Goal: Task Accomplishment & Management: Use online tool/utility

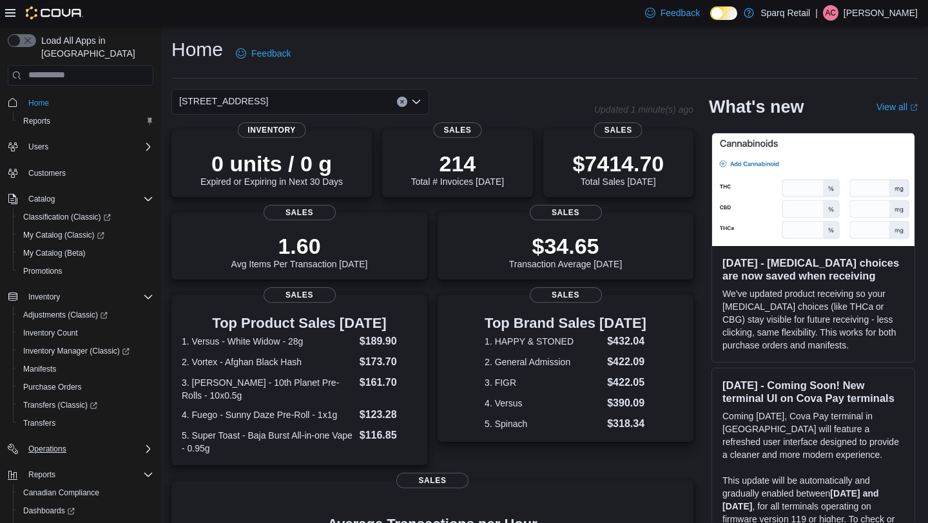
scroll to position [62, 0]
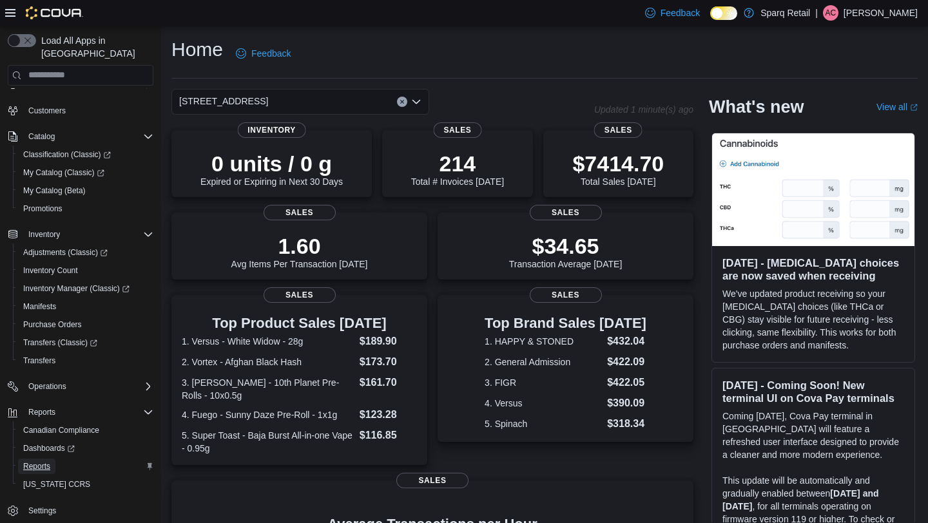
click at [34, 461] on span "Reports" at bounding box center [36, 466] width 27 height 10
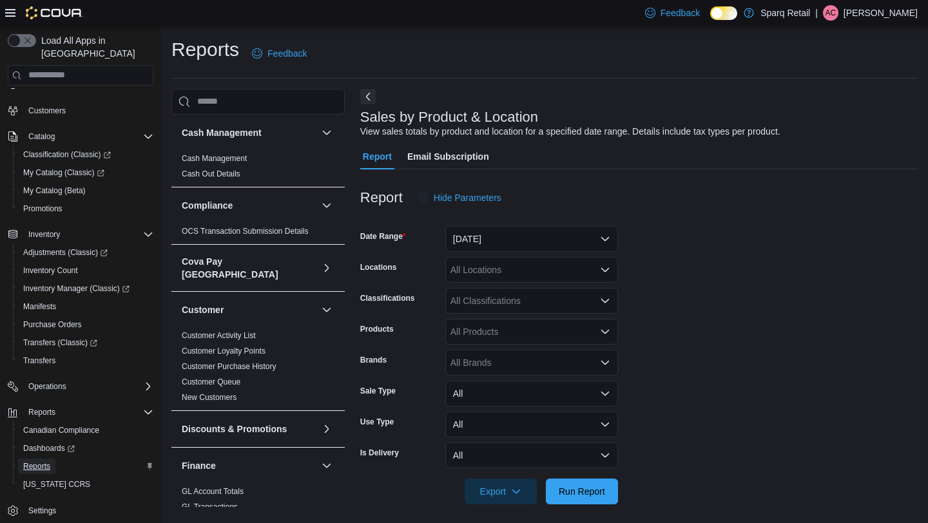
scroll to position [6, 0]
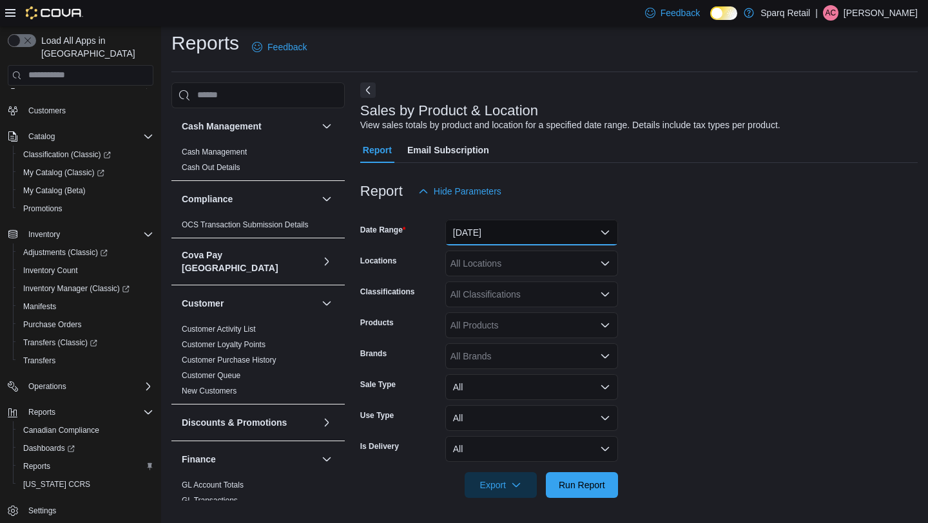
click at [503, 231] on button "[DATE]" at bounding box center [531, 233] width 173 height 26
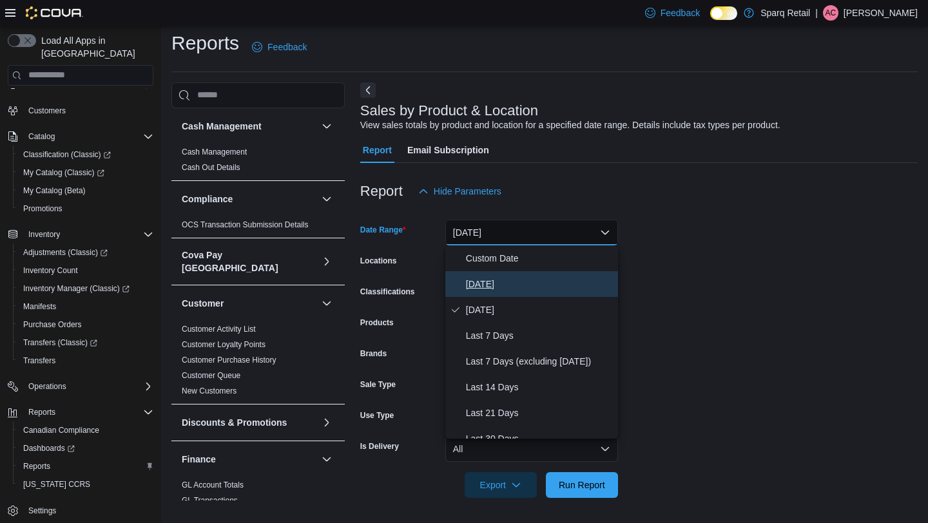
click at [485, 274] on button "[DATE]" at bounding box center [531, 284] width 173 height 26
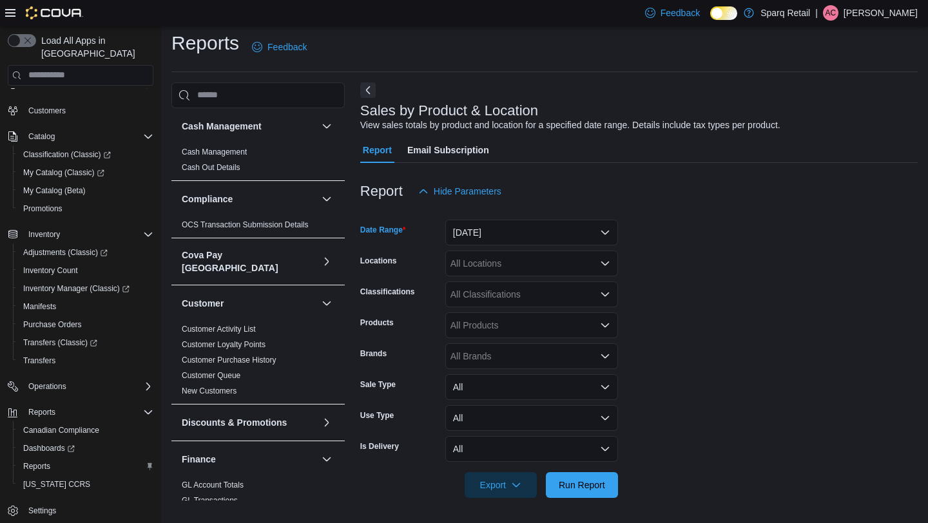
click at [484, 303] on div "All Classifications" at bounding box center [531, 295] width 173 height 26
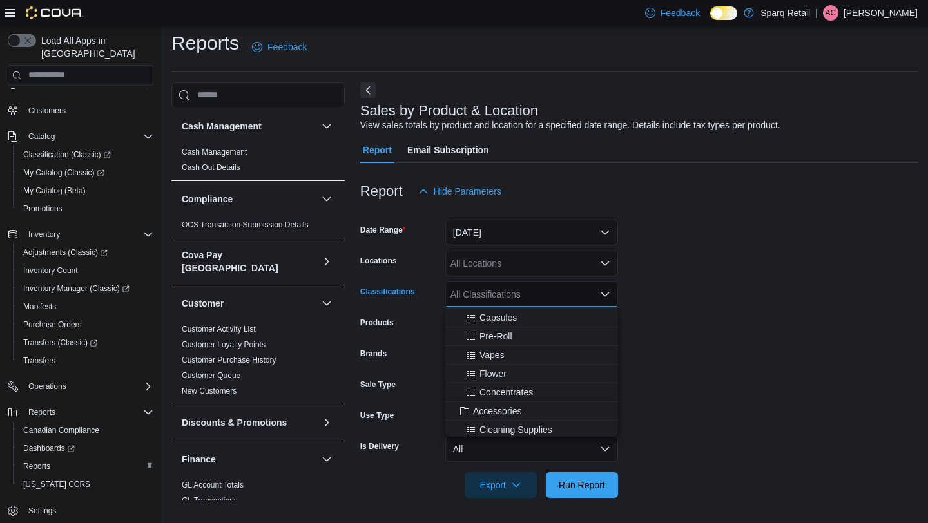
scroll to position [149, 0]
click at [491, 413] on span "Accessories" at bounding box center [497, 409] width 48 height 13
click at [699, 365] on form "Date Range [DATE] Locations All Locations Classifications Accessories Combo box…" at bounding box center [638, 351] width 557 height 294
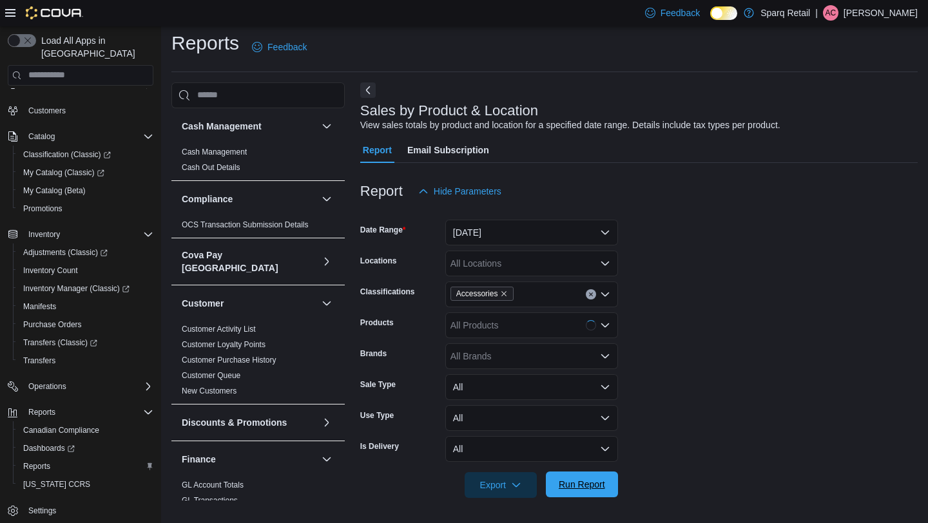
click at [567, 490] on span "Run Report" at bounding box center [581, 485] width 57 height 26
